Goal: Navigation & Orientation: Find specific page/section

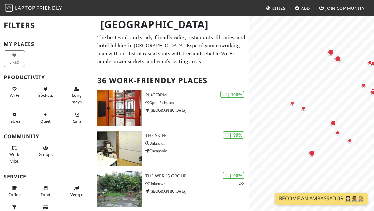
click at [290, 104] on div "Map marker" at bounding box center [292, 103] width 4 height 4
click at [305, 107] on div "Map marker" at bounding box center [303, 108] width 4 height 4
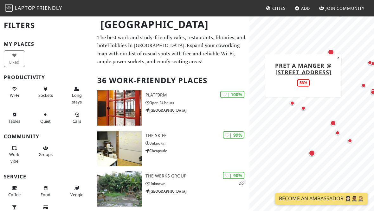
click at [333, 123] on div "Map marker" at bounding box center [333, 123] width 6 height 6
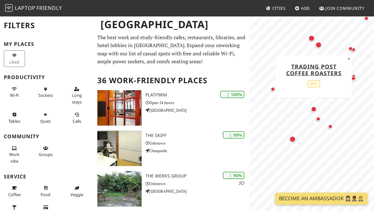
click at [291, 141] on div "Map marker" at bounding box center [292, 139] width 6 height 6
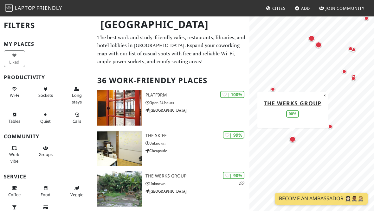
click at [331, 127] on div "Map marker" at bounding box center [330, 126] width 4 height 4
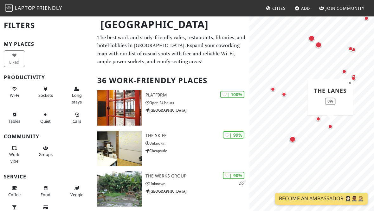
click at [317, 46] on div "Map marker" at bounding box center [318, 45] width 6 height 6
click at [311, 35] on div "Map marker" at bounding box center [311, 38] width 6 height 6
click at [315, 46] on div "Map marker" at bounding box center [318, 45] width 6 height 6
click at [343, 73] on div "Map marker" at bounding box center [344, 71] width 4 height 4
click at [314, 109] on div "Map marker" at bounding box center [314, 109] width 6 height 6
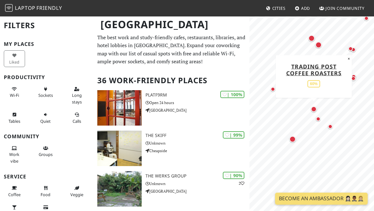
click at [294, 138] on div "Map marker" at bounding box center [292, 139] width 6 height 6
click at [124, 103] on img at bounding box center [119, 107] width 44 height 35
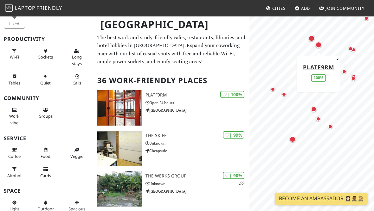
scroll to position [59, 0]
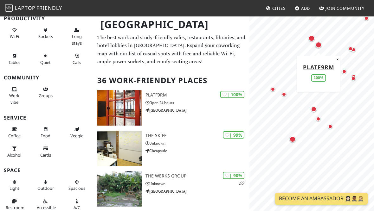
click at [11, 130] on button "Coffee" at bounding box center [14, 132] width 21 height 17
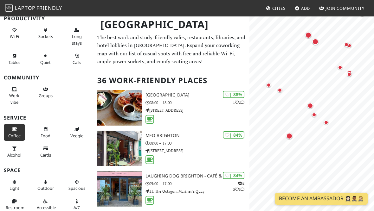
click at [75, 32] on button "Long stays" at bounding box center [76, 36] width 21 height 23
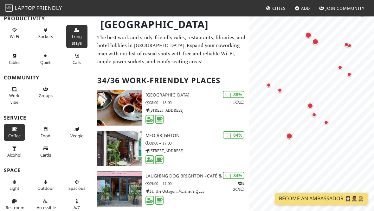
click at [73, 35] on span "Long stays" at bounding box center [77, 40] width 10 height 12
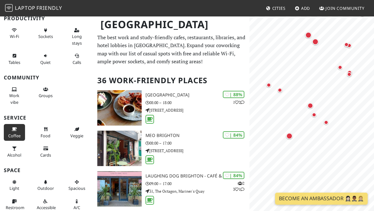
click at [74, 35] on span "Long stays" at bounding box center [77, 40] width 10 height 12
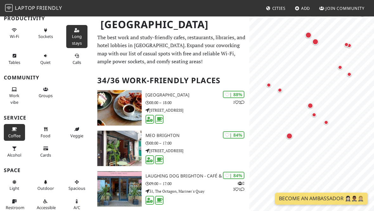
click at [69, 30] on button "Long stays" at bounding box center [76, 36] width 21 height 23
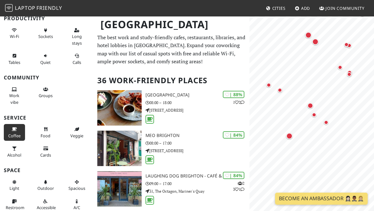
click at [69, 31] on button "Long stays" at bounding box center [76, 36] width 21 height 23
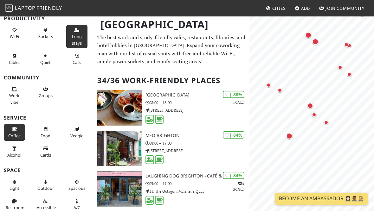
click at [71, 32] on button "Long stays" at bounding box center [76, 36] width 21 height 23
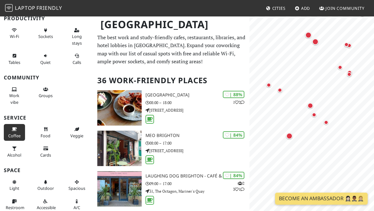
click at [9, 133] on span "Coffee" at bounding box center [14, 136] width 12 height 6
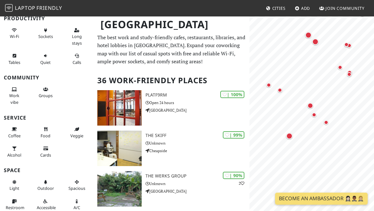
click at [10, 127] on button "Coffee" at bounding box center [14, 132] width 21 height 17
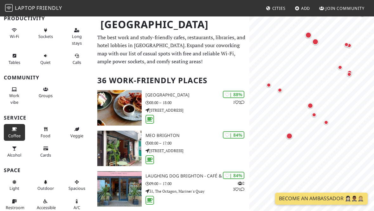
click at [75, 39] on span "Long stays" at bounding box center [77, 40] width 10 height 12
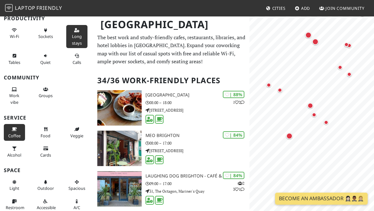
click at [12, 35] on span "Wi-Fi" at bounding box center [14, 37] width 9 height 6
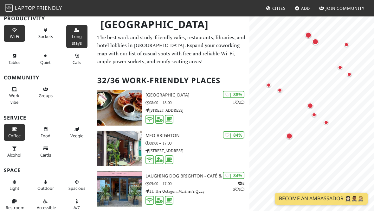
scroll to position [0, 0]
click at [321, 42] on div "Map marker" at bounding box center [319, 42] width 6 height 6
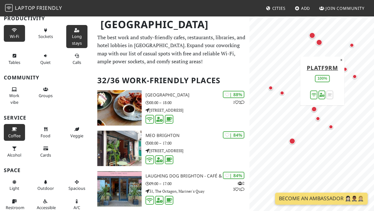
click at [311, 35] on div "Map marker" at bounding box center [312, 35] width 6 height 6
click at [324, 61] on link "Lovefit Café" at bounding box center [315, 61] width 42 height 8
click at [343, 68] on div "Map marker" at bounding box center [345, 69] width 4 height 4
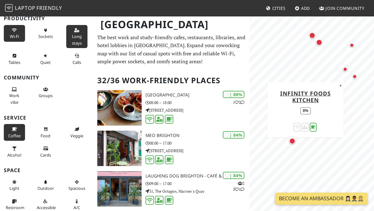
click at [354, 77] on div "Map marker" at bounding box center [349, 73] width 13 height 13
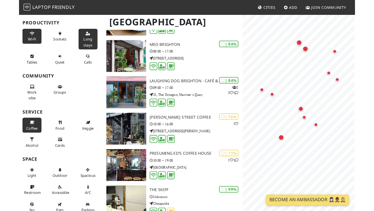
scroll to position [86, 0]
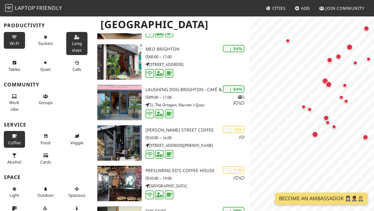
click at [334, 60] on div "Map marker" at bounding box center [333, 63] width 13 height 13
click at [329, 57] on div "Map marker" at bounding box center [330, 60] width 6 height 6
click at [339, 55] on div "Map marker" at bounding box center [338, 57] width 6 height 6
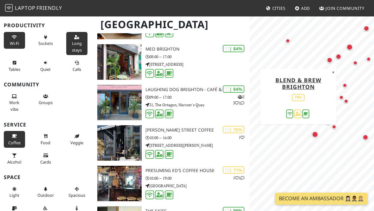
click at [327, 60] on div "Map marker" at bounding box center [330, 60] width 6 height 6
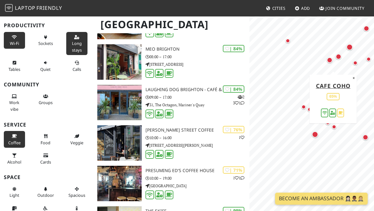
click at [337, 86] on link "Cafe Coho" at bounding box center [333, 86] width 35 height 8
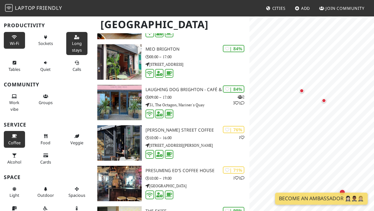
click at [300, 90] on div "Map marker" at bounding box center [301, 91] width 4 height 4
click at [322, 100] on div "Map marker" at bounding box center [324, 101] width 4 height 4
click at [323, 100] on div "Map marker" at bounding box center [324, 101] width 4 height 4
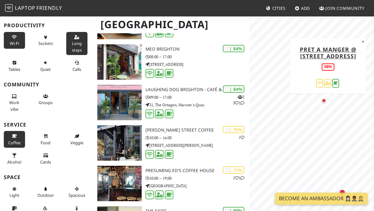
click at [330, 53] on link "Pret A Manger @ [STREET_ADDRESS]" at bounding box center [327, 53] width 57 height 14
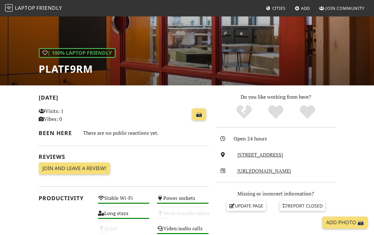
scroll to position [63, 0]
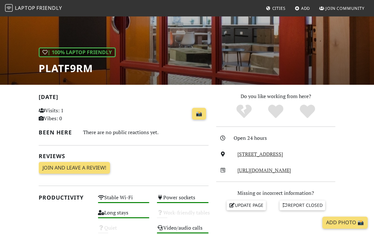
click at [282, 173] on link "http://www.platf9rm.com/" at bounding box center [264, 170] width 54 height 7
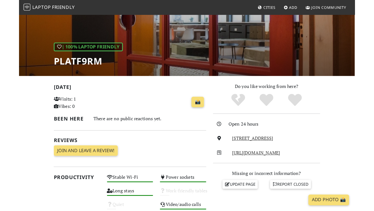
scroll to position [87, 0]
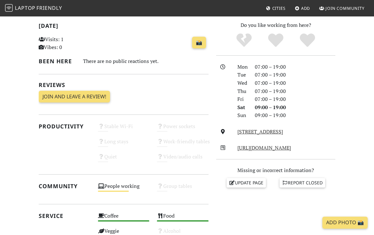
scroll to position [135, 0]
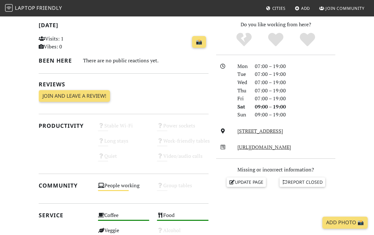
click at [284, 145] on link "http://www.lovefit.co.uk/" at bounding box center [264, 147] width 54 height 7
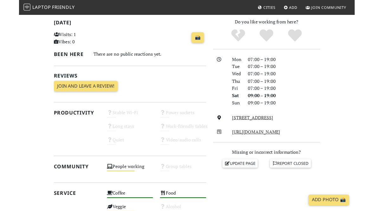
scroll to position [159, 0]
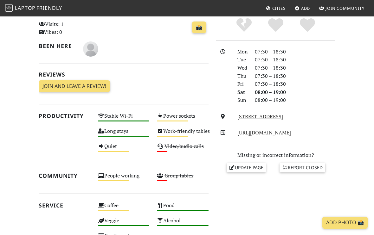
scroll to position [150, 0]
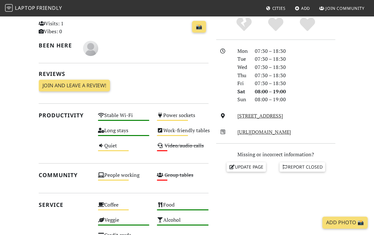
click at [289, 132] on link "http://www.cafecoho.co.uk/" at bounding box center [264, 132] width 54 height 7
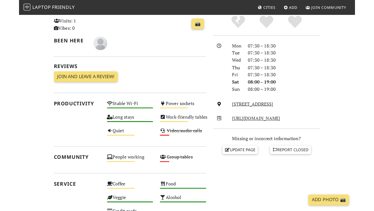
scroll to position [174, 0]
